Goal: Task Accomplishment & Management: Manage account settings

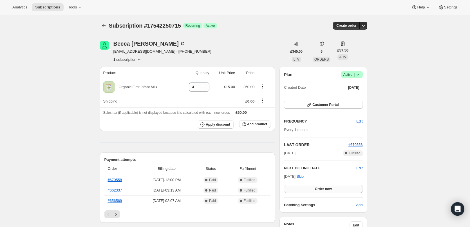
click at [335, 191] on button "Order now" at bounding box center [323, 189] width 79 height 8
click at [331, 189] on span "Click to confirm" at bounding box center [323, 189] width 26 height 5
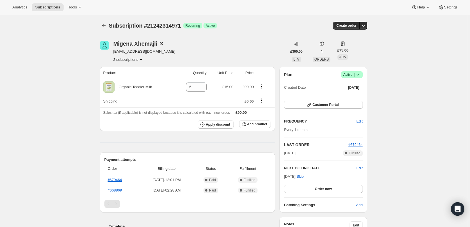
click at [363, 77] on span "Success Active |" at bounding box center [352, 74] width 22 height 7
click at [350, 96] on span "Cancel subscription" at bounding box center [354, 95] width 32 height 4
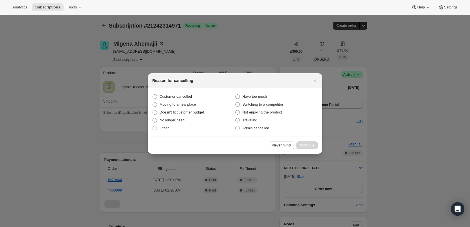
click at [173, 120] on span "No longer need" at bounding box center [172, 120] width 25 height 4
click at [153, 118] on input "No longer need" at bounding box center [153, 118] width 0 height 0
radio input "true"
click at [311, 148] on button "Continue" at bounding box center [306, 145] width 21 height 8
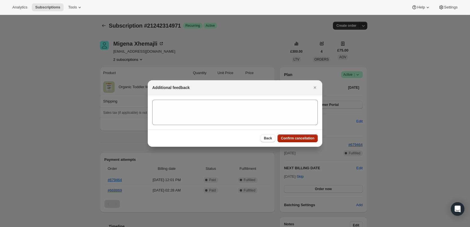
click at [295, 142] on button "Confirm cancellation" at bounding box center [297, 138] width 40 height 8
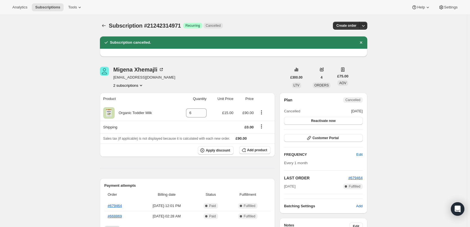
click at [133, 85] on button "2 subscriptions" at bounding box center [128, 85] width 31 height 6
click at [133, 104] on span "21242478811" at bounding box center [130, 106] width 39 height 6
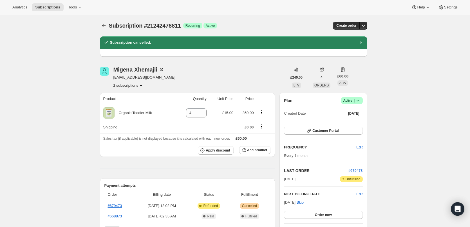
click at [360, 102] on icon at bounding box center [358, 101] width 6 height 6
click at [351, 121] on span "Cancel subscription" at bounding box center [354, 121] width 32 height 4
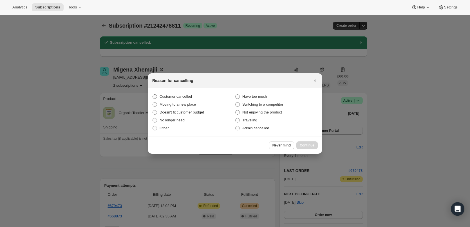
click at [167, 97] on span "Customer cancelled" at bounding box center [176, 96] width 32 height 4
click at [153, 95] on input "Customer cancelled" at bounding box center [153, 94] width 0 height 0
radio input "true"
click at [311, 146] on span "Continue" at bounding box center [307, 145] width 15 height 5
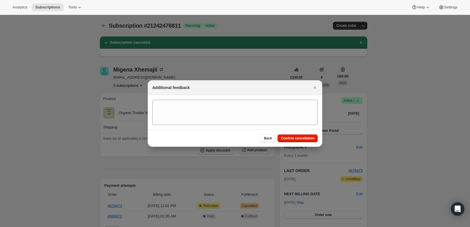
click at [294, 142] on div "Back Confirm cancellation" at bounding box center [235, 137] width 174 height 17
click at [292, 140] on span "Confirm cancellation" at bounding box center [297, 138] width 33 height 5
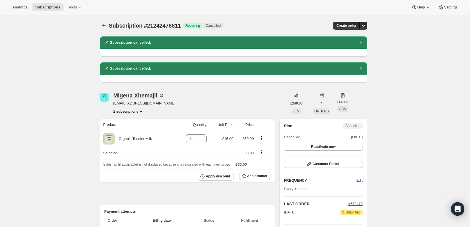
click at [129, 112] on button "2 subscriptions" at bounding box center [128, 111] width 31 height 6
click at [135, 124] on span "21242314971" at bounding box center [130, 122] width 39 height 6
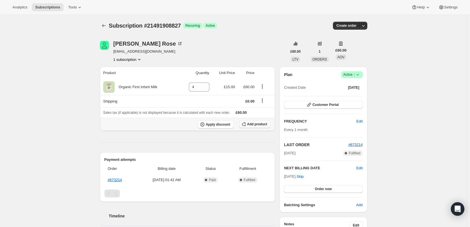
click at [265, 127] on button "Add product" at bounding box center [254, 124] width 31 height 8
click at [254, 129] on th "Apply discount Add product" at bounding box center [187, 124] width 175 height 13
click at [254, 127] on button "Add product" at bounding box center [254, 124] width 31 height 8
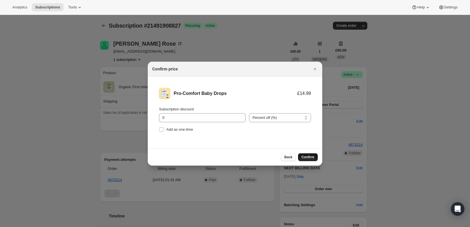
click at [305, 158] on span "Confirm" at bounding box center [307, 157] width 13 height 5
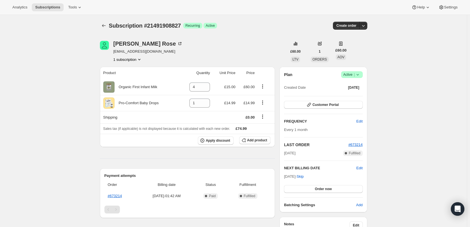
drag, startPoint x: 267, startPoint y: 53, endPoint x: 273, endPoint y: 92, distance: 39.6
click at [267, 54] on div "Laura Rose lala8289@yahoo.co.uk 1 subscription" at bounding box center [193, 51] width 187 height 21
